Goal: Book appointment/travel/reservation

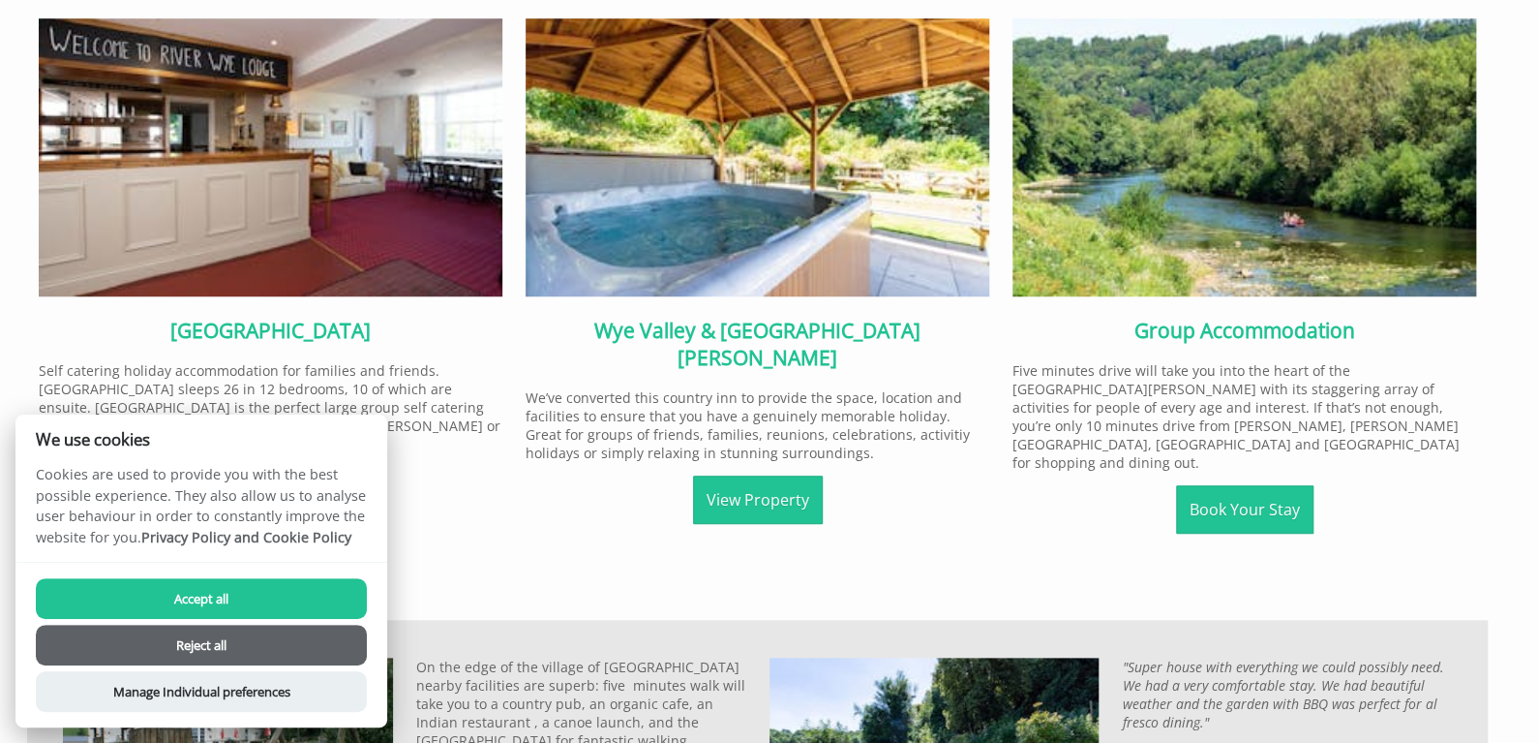
scroll to position [713, 0]
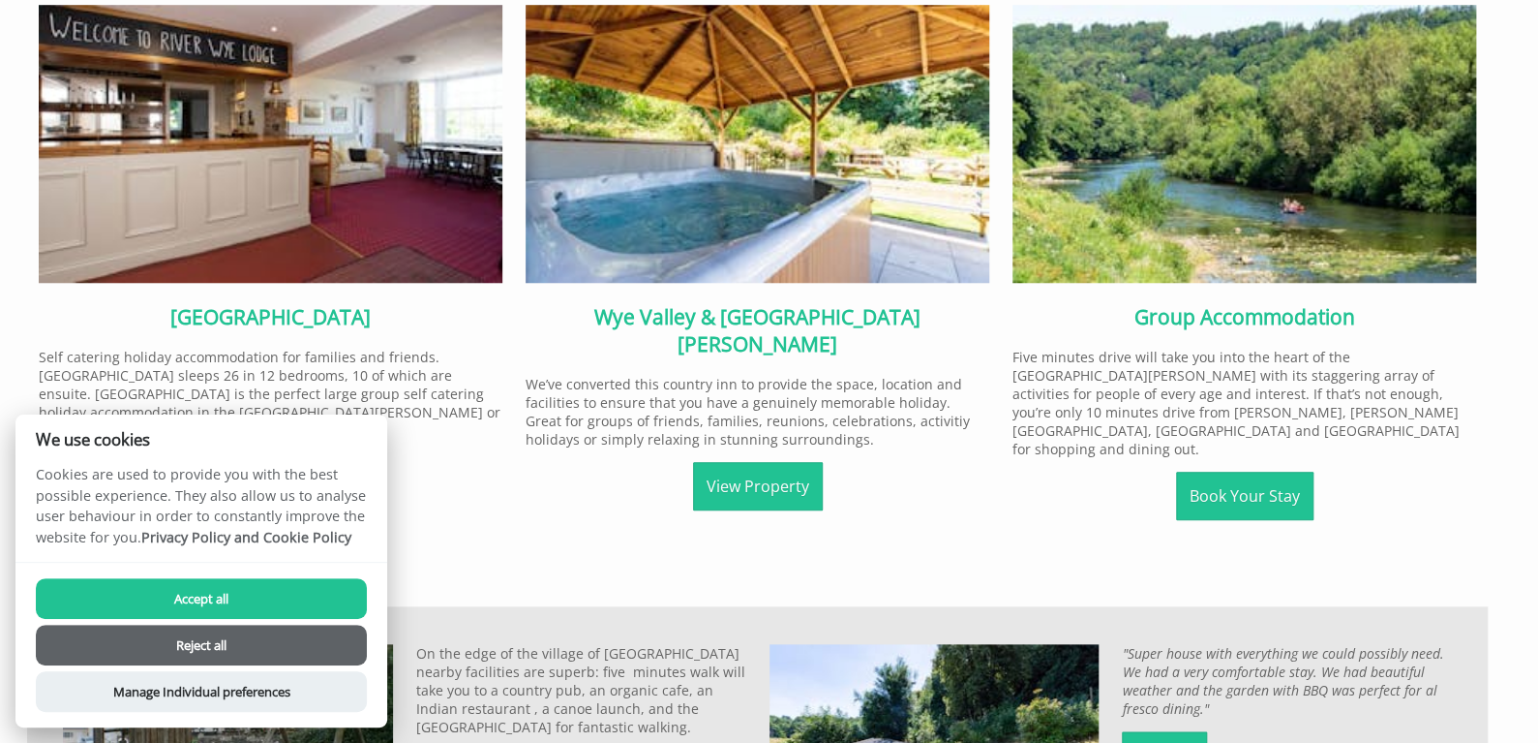
click at [209, 595] on button "Accept all" at bounding box center [201, 598] width 331 height 41
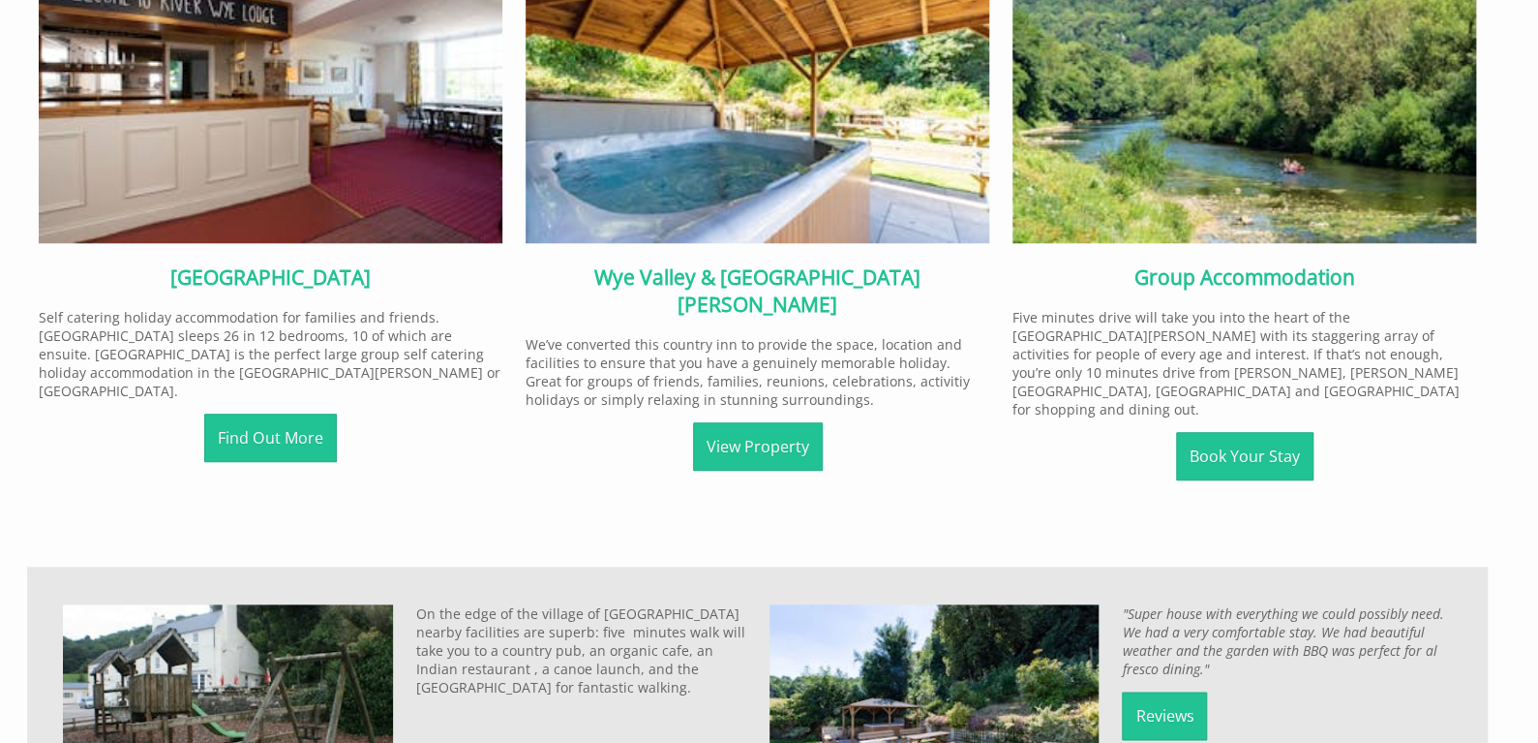
click at [283, 380] on div "River Wye Lodge Self catering holiday accommodation for families and friends. R…" at bounding box center [270, 220] width 487 height 510
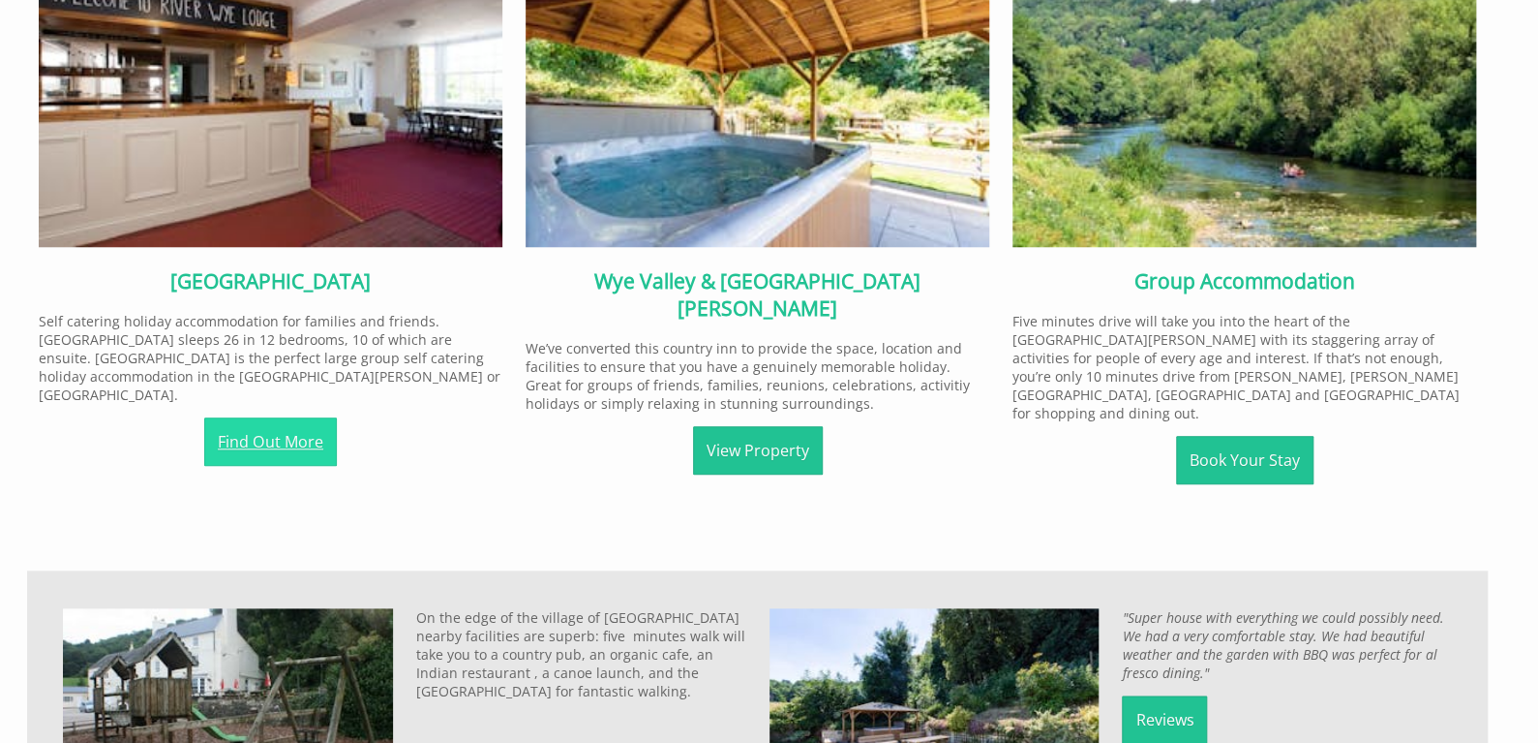
scroll to position [747, 0]
click at [280, 426] on link "Find Out More" at bounding box center [270, 442] width 133 height 48
